Goal: Task Accomplishment & Management: Use online tool/utility

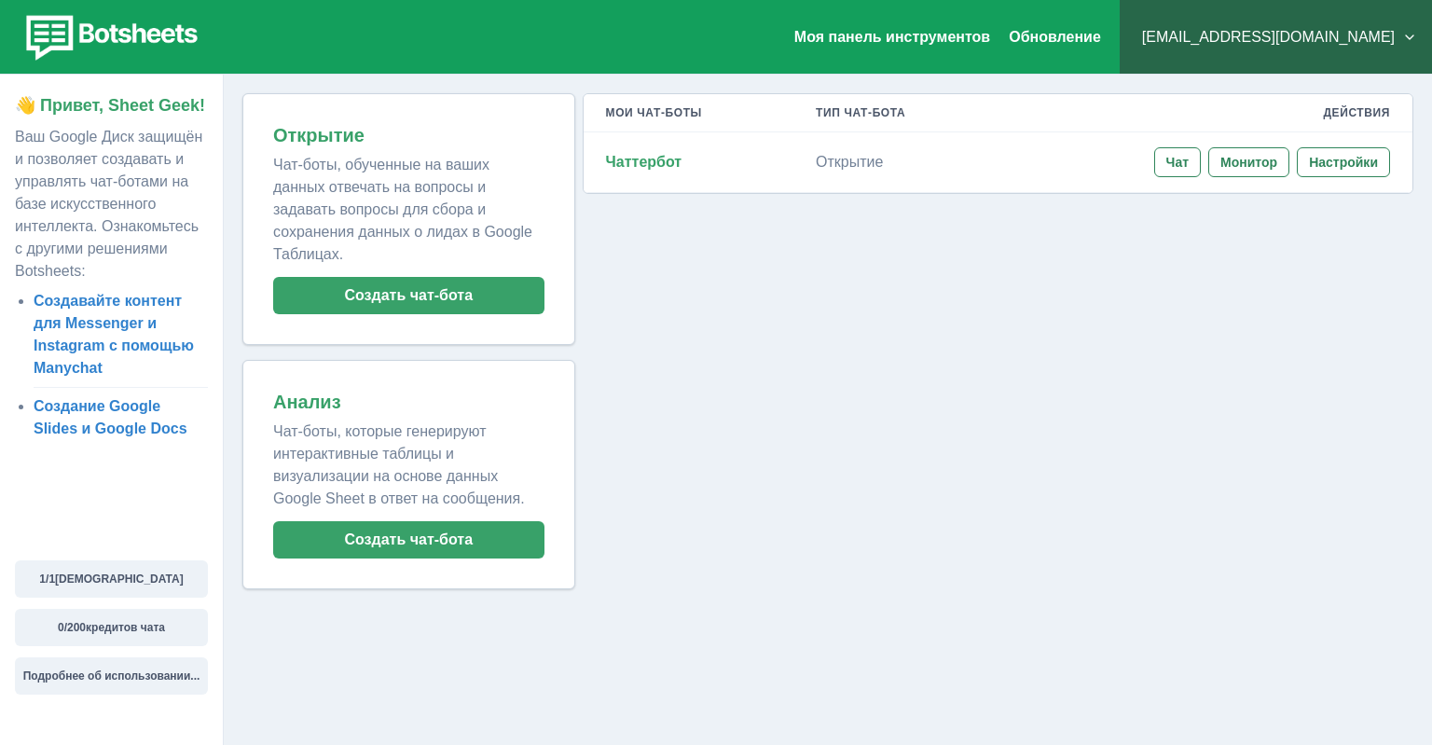
click at [1363, 42] on button "[EMAIL_ADDRESS][DOMAIN_NAME]" at bounding box center [1275, 37] width 282 height 37
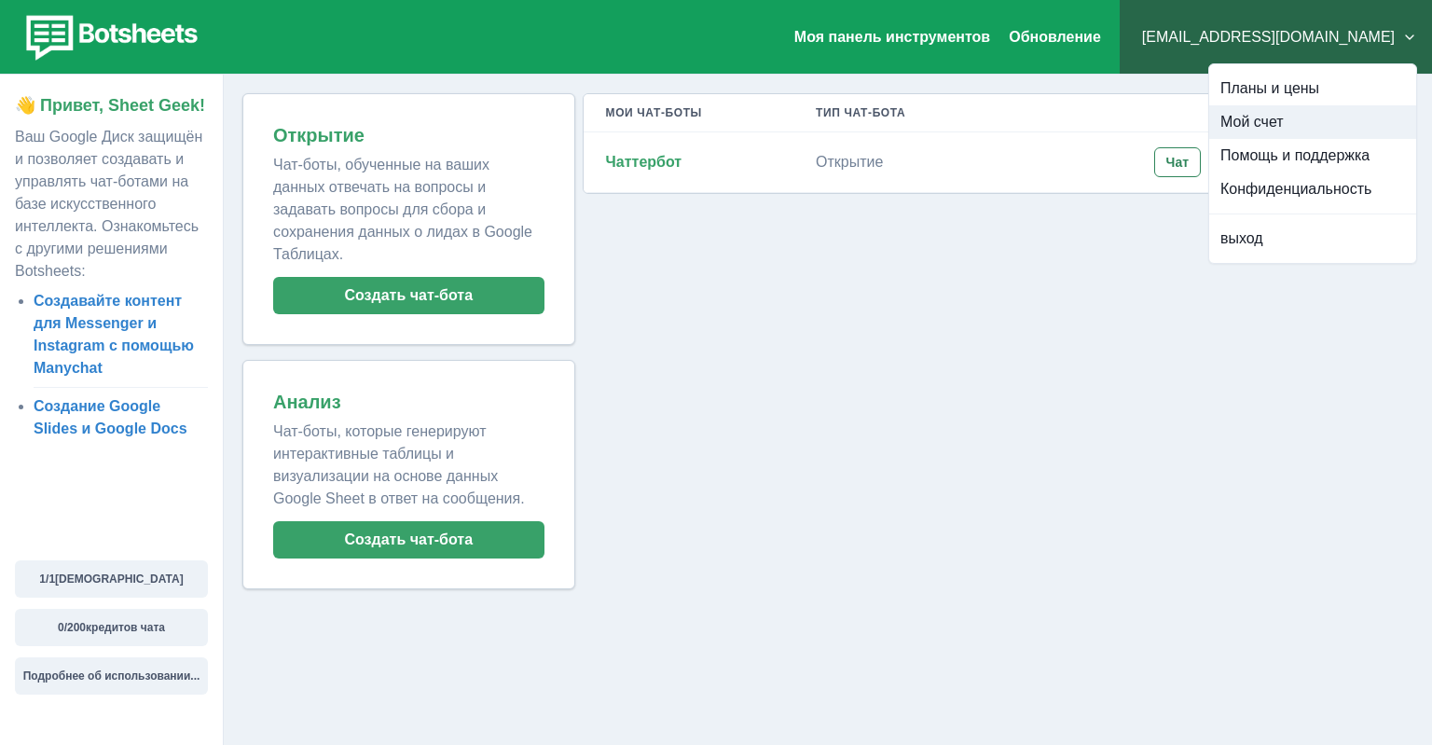
click at [1272, 120] on button "Мой счет" at bounding box center [1312, 122] width 207 height 34
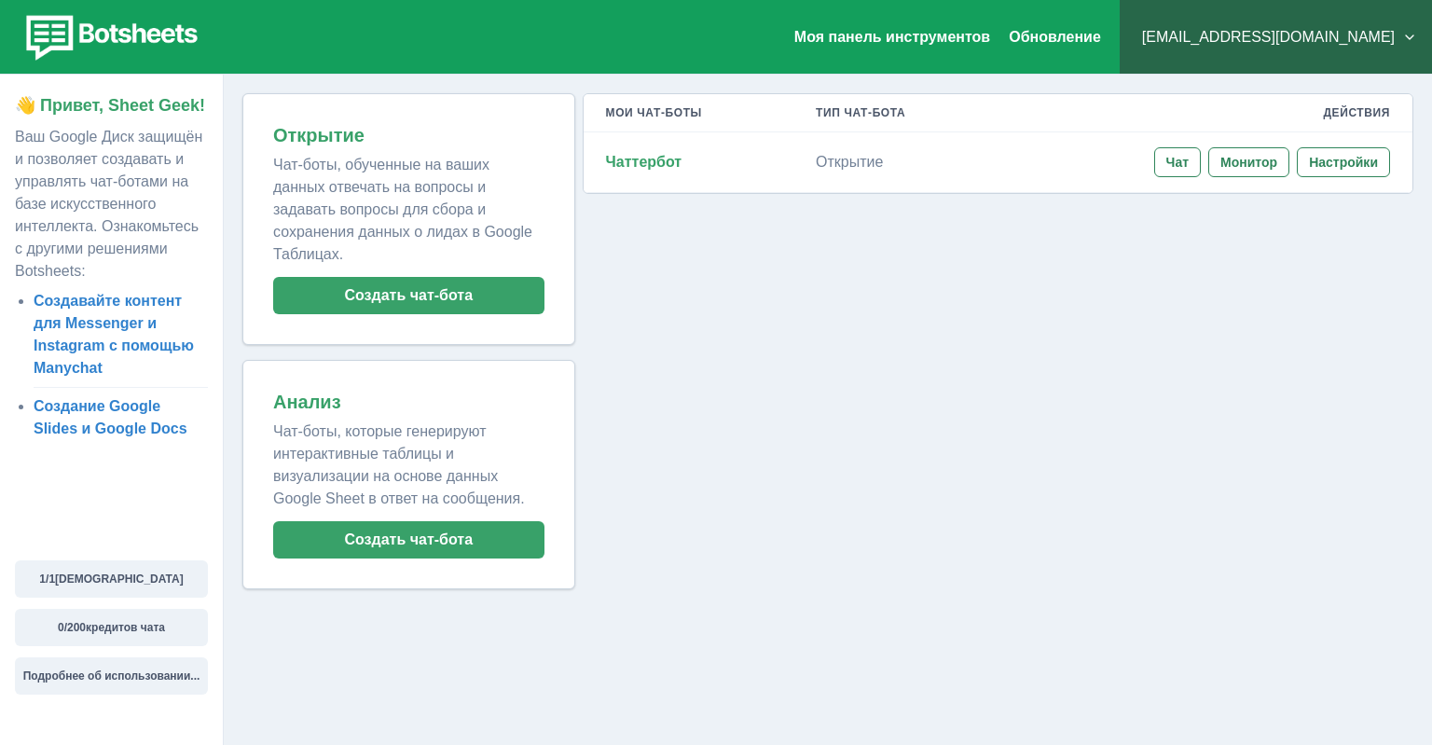
click at [1349, 37] on button "[EMAIL_ADDRESS][DOMAIN_NAME]" at bounding box center [1275, 37] width 282 height 37
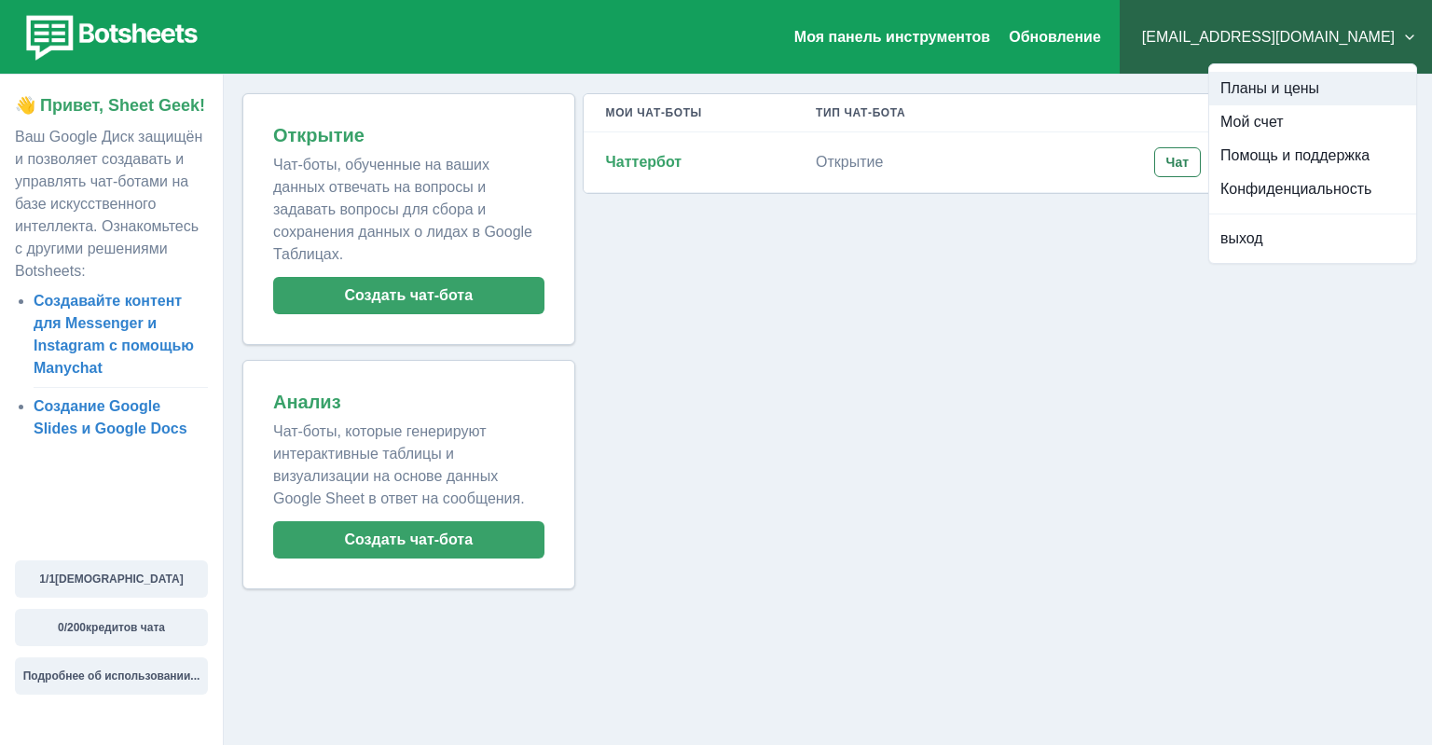
click at [1284, 91] on button "Планы и цены" at bounding box center [1312, 89] width 207 height 34
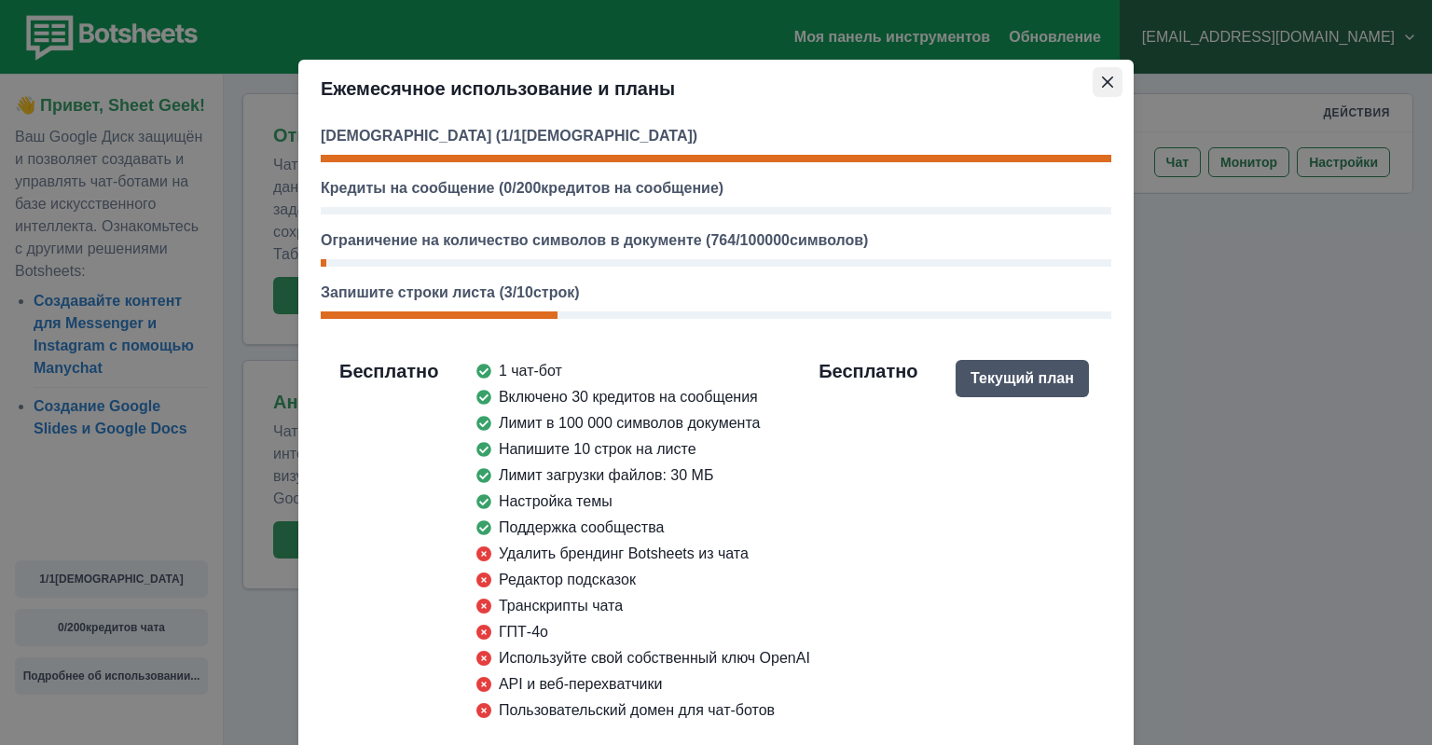
click at [1110, 84] on icon "Close" at bounding box center [1107, 81] width 11 height 11
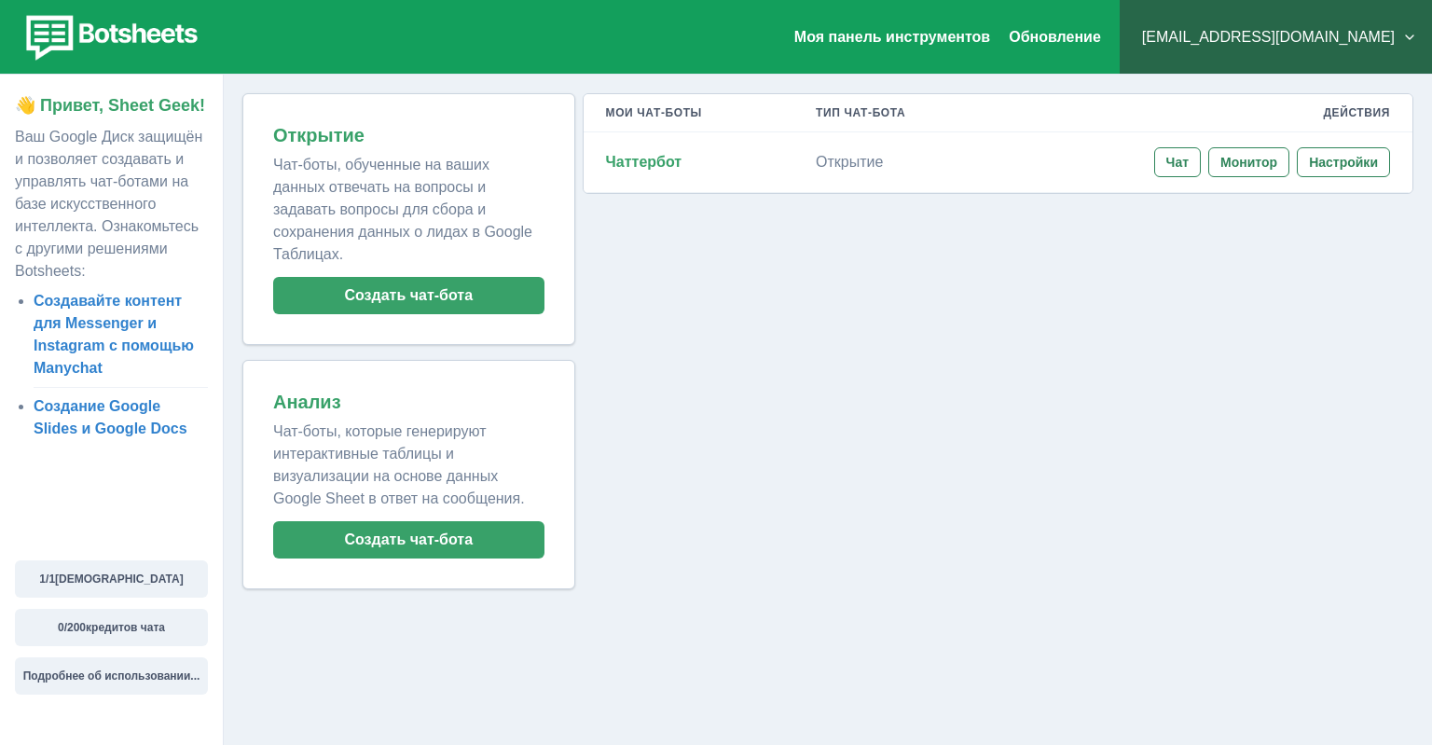
click at [1337, 43] on button "play999.9go@gmail.com" at bounding box center [1275, 37] width 282 height 37
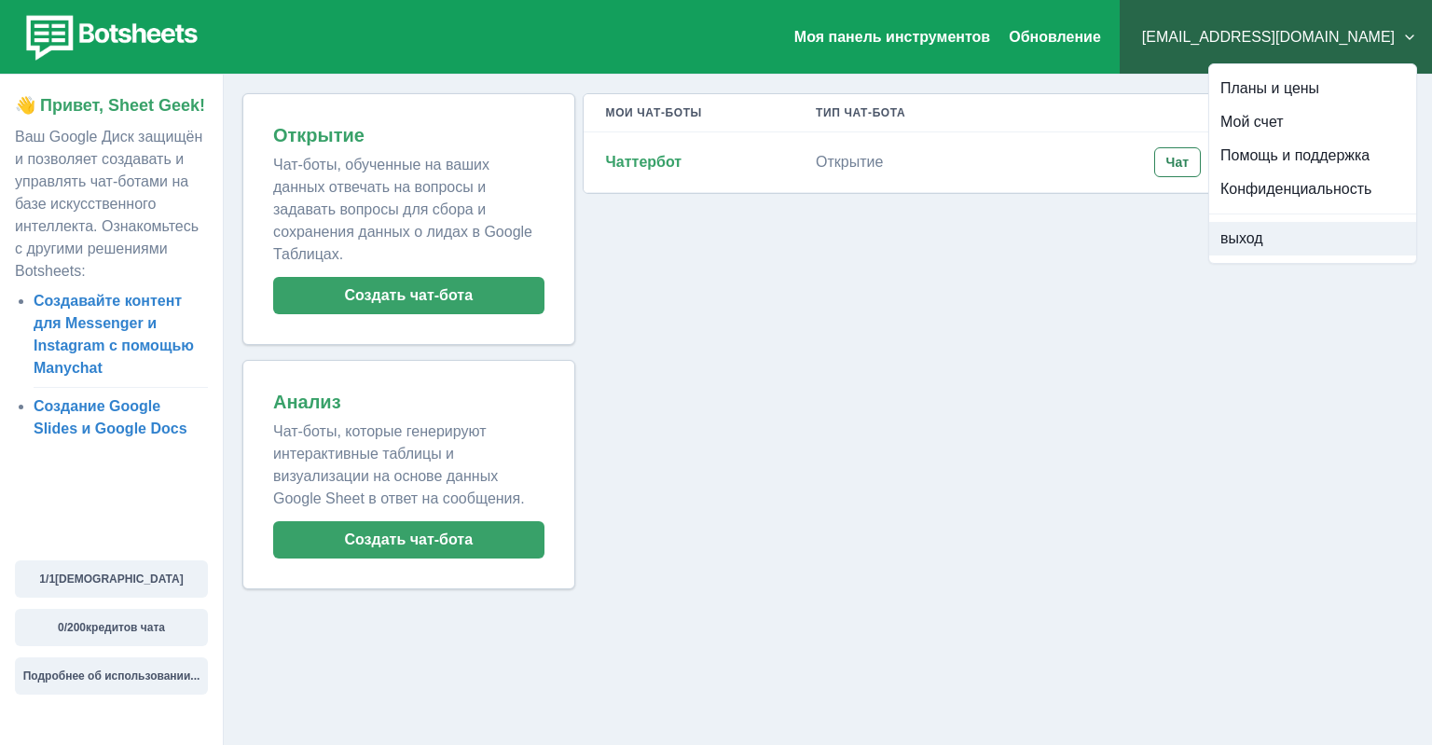
click at [1253, 245] on button "выход" at bounding box center [1312, 239] width 207 height 34
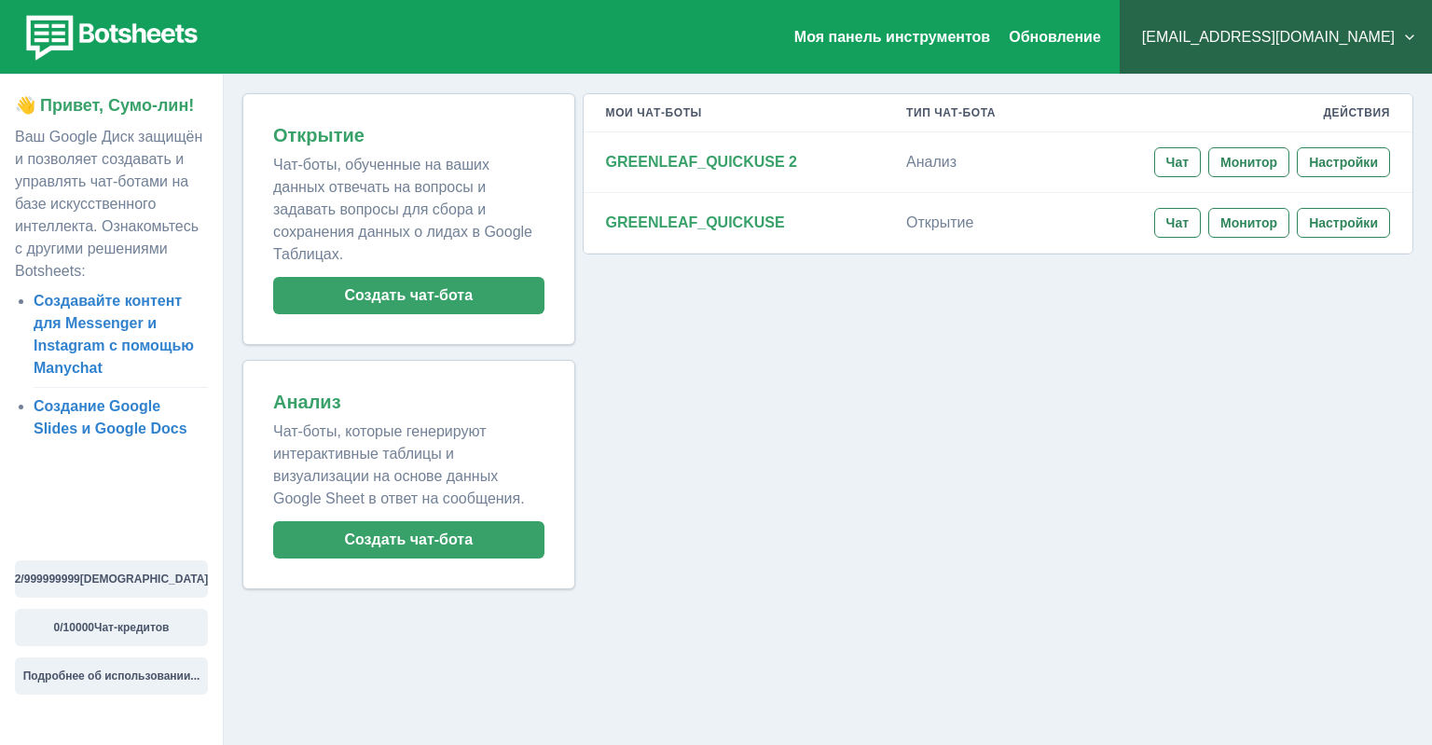
click at [1094, 422] on div "Мои чат-боты Тип чат-бота Действия GREENLEAF_QUICKUSE 2 Анализ Чат Монитор Наст…" at bounding box center [994, 341] width 838 height 496
click at [103, 342] on link "Создавайте контент для Messenger и Instagram с помощью Manychat" at bounding box center [114, 334] width 160 height 83
click at [1236, 40] on button "[EMAIL_ADDRESS][DOMAIN_NAME]" at bounding box center [1275, 37] width 282 height 37
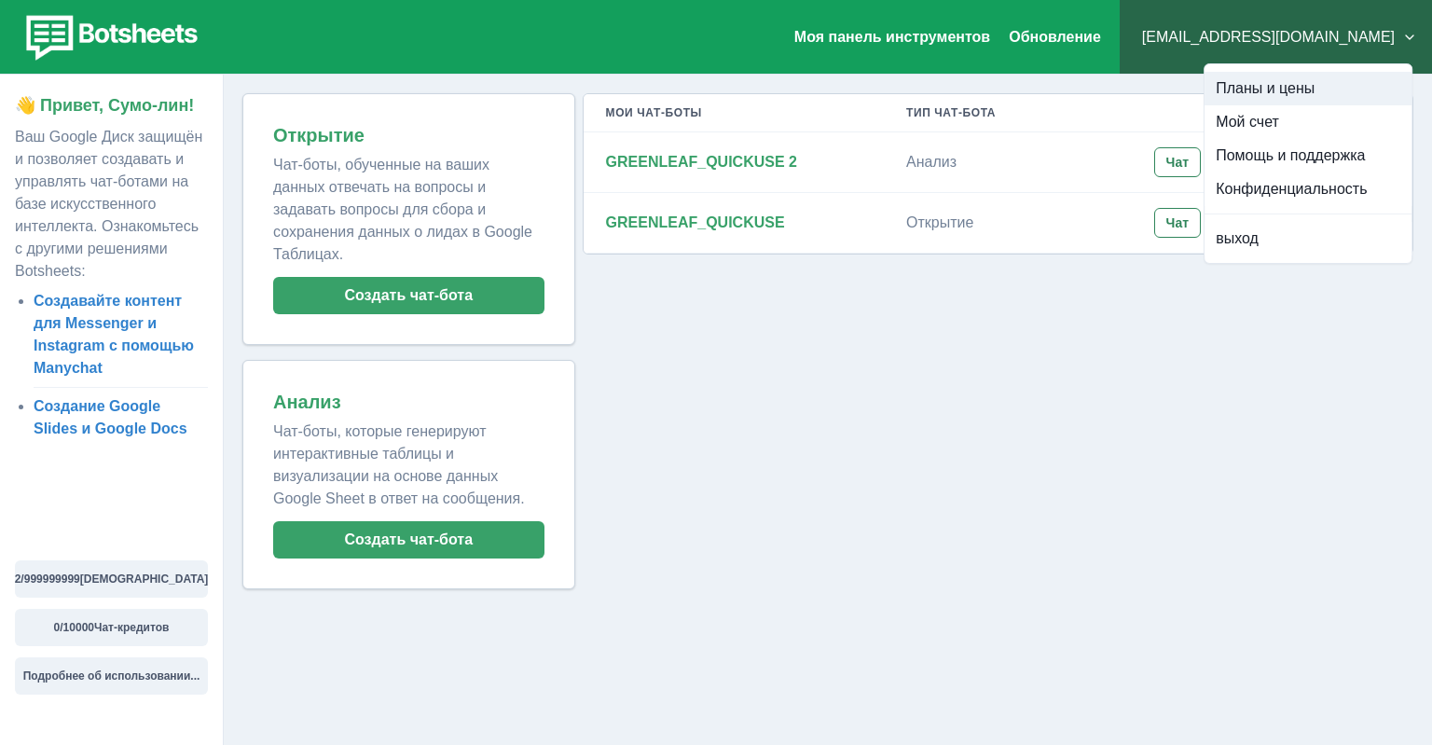
click at [1229, 90] on button "Планы и цены" at bounding box center [1307, 89] width 207 height 34
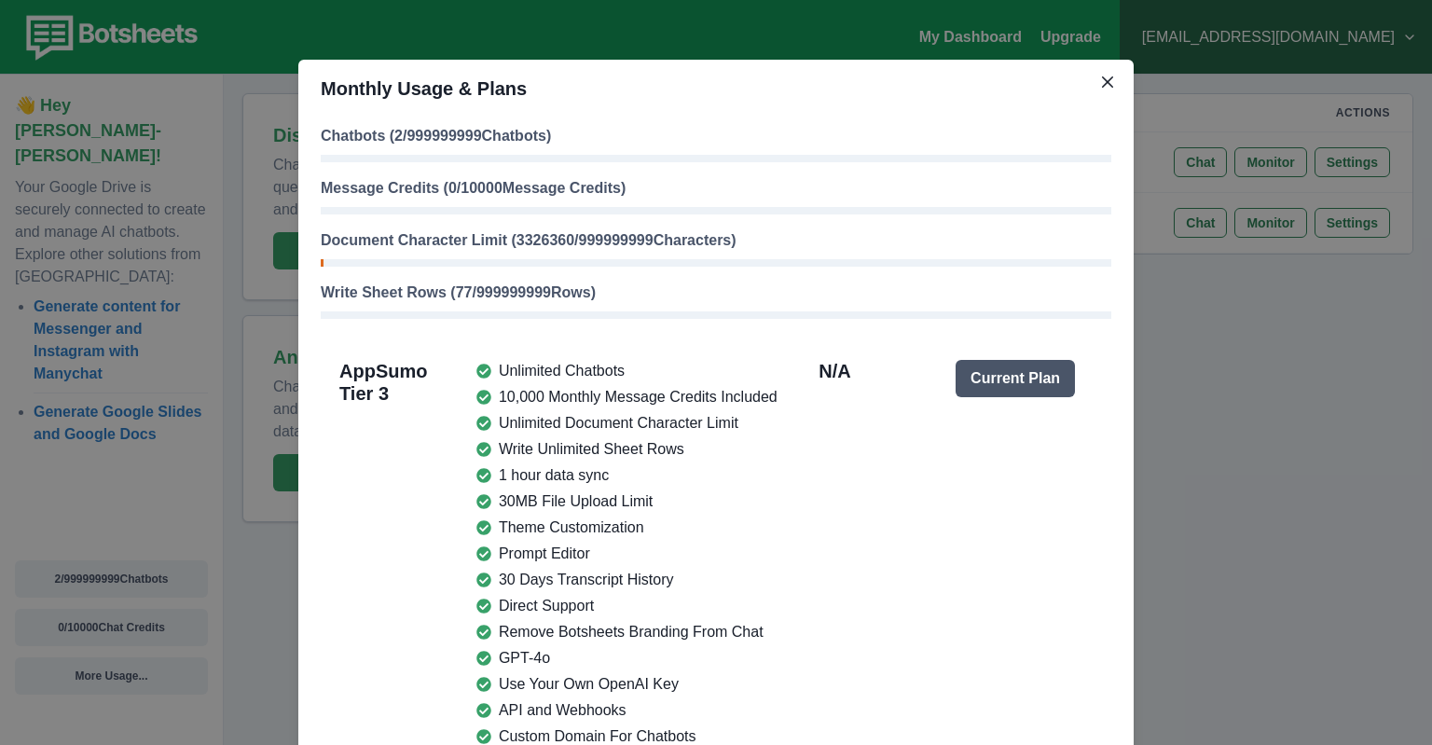
click at [1283, 326] on div "Monthly Usage & Plans Chatbots ( 2 / 999999999 Chatbots) Message Credits ( 0 / …" at bounding box center [716, 372] width 1432 height 745
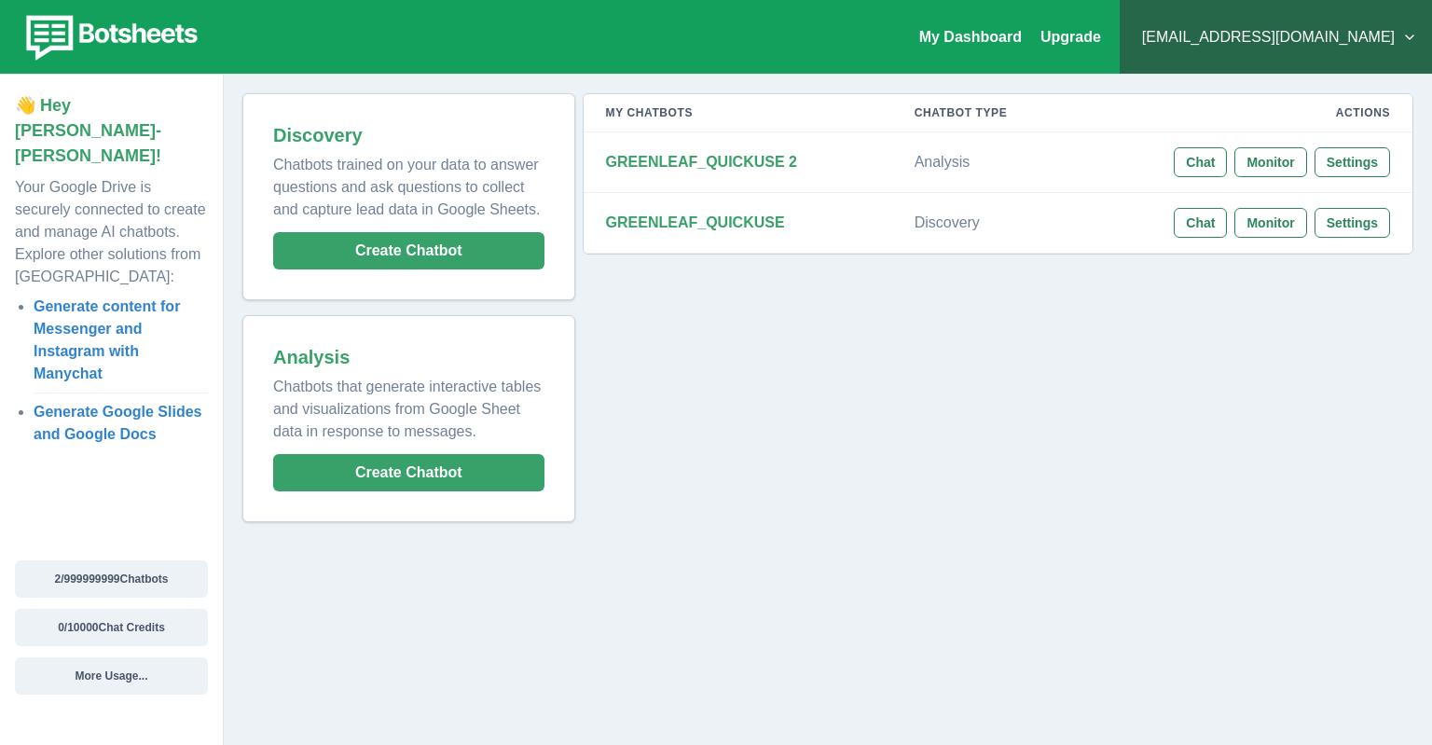
click at [1257, 34] on button "[EMAIL_ADDRESS][DOMAIN_NAME]" at bounding box center [1275, 37] width 282 height 37
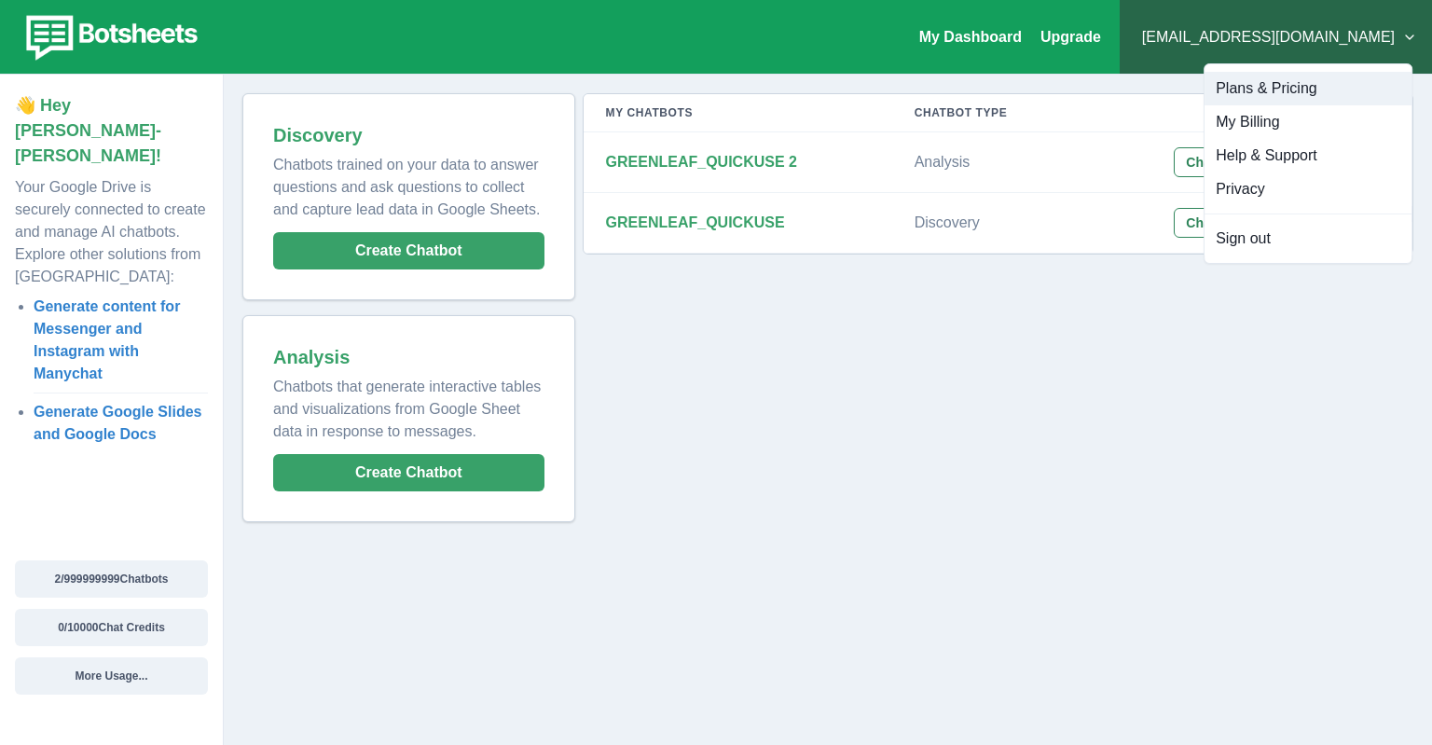
click at [1255, 85] on button "Plans & Pricing" at bounding box center [1307, 89] width 207 height 34
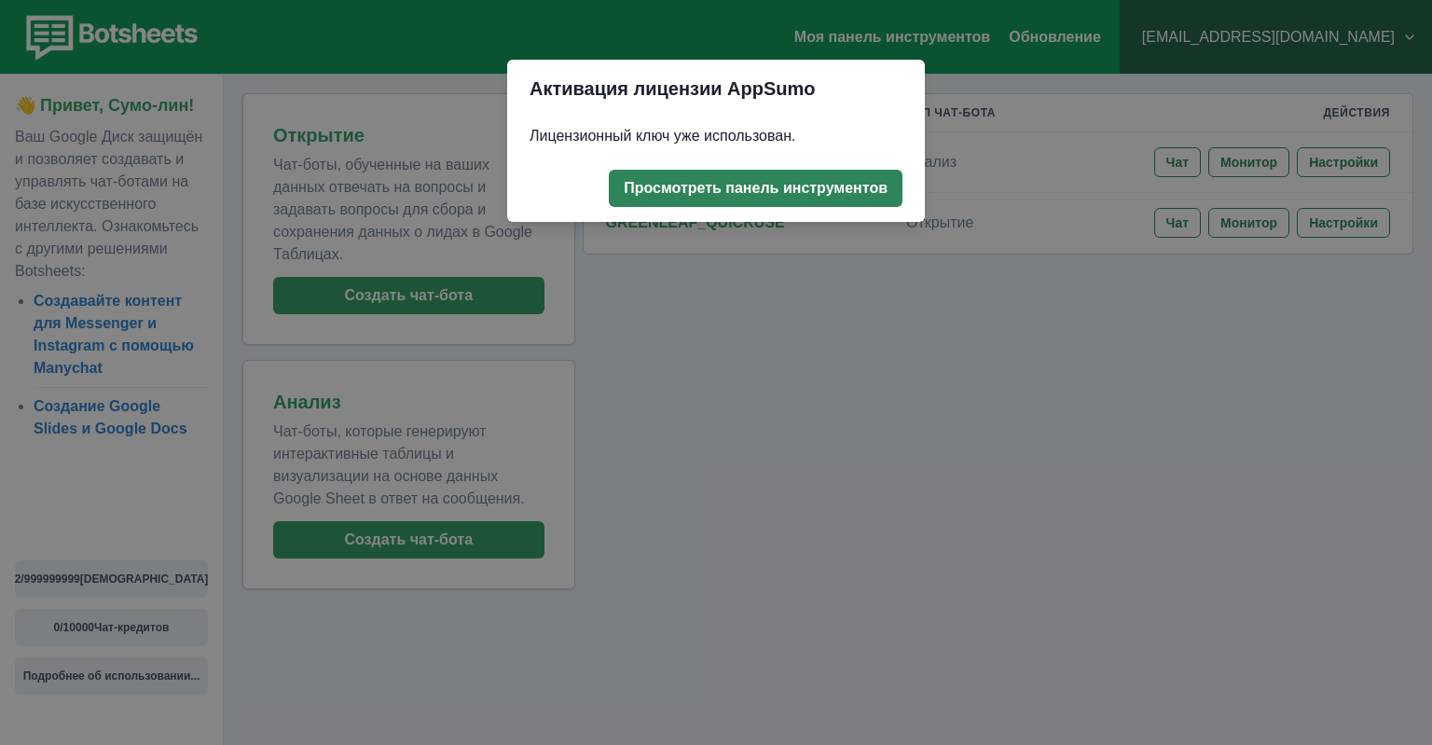
click at [850, 188] on button "Просмотреть панель инструментов" at bounding box center [756, 188] width 294 height 37
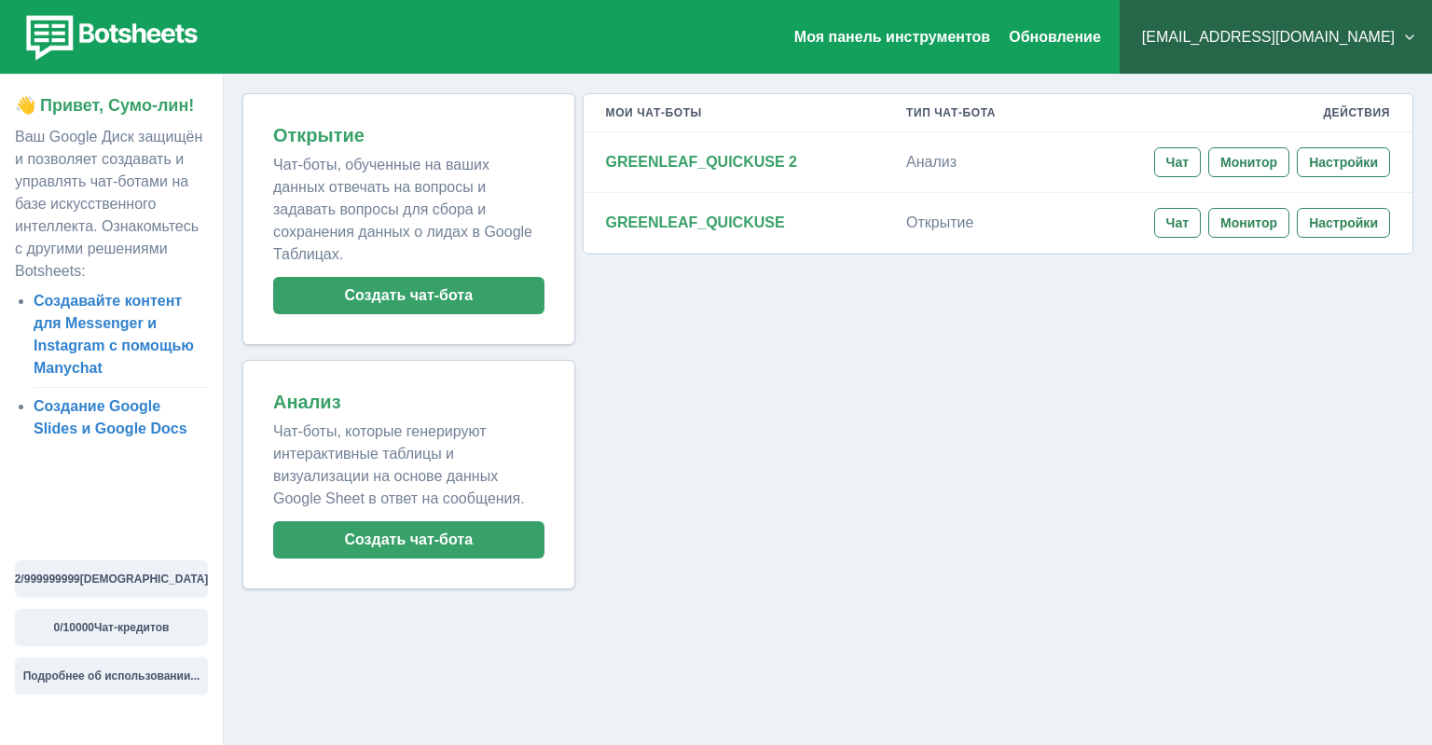
click at [882, 300] on div "Мои чат-боты Тип чат-бота Действия GREENLEAF_QUICKUSE 2 Анализ Чат Монитор Наст…" at bounding box center [994, 341] width 838 height 496
click at [1191, 224] on button "Чат" at bounding box center [1177, 223] width 47 height 30
click at [91, 371] on link "Создавайте контент для Messenger и Instagram с помощью Manychat" at bounding box center [114, 334] width 160 height 83
